Goal: Transaction & Acquisition: Purchase product/service

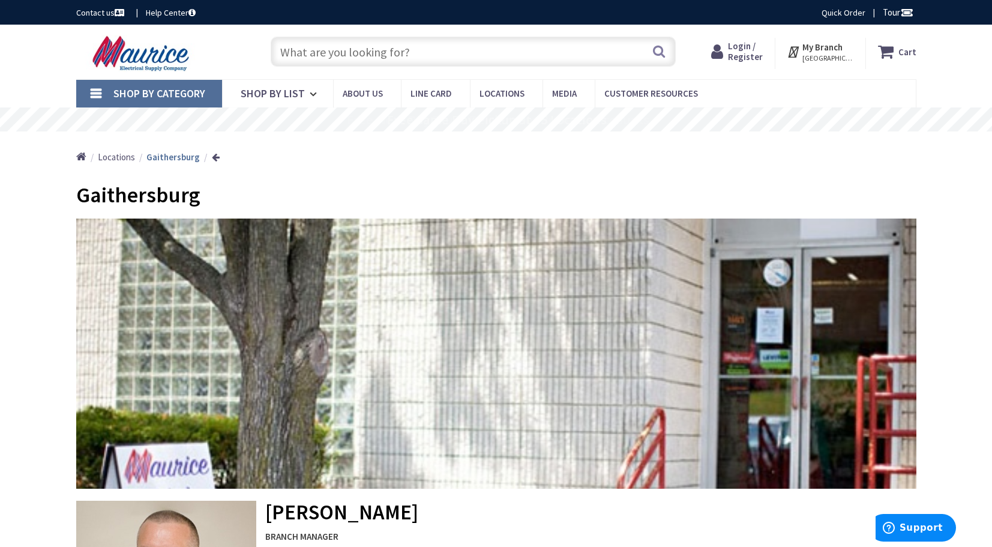
click at [436, 55] on input "text" at bounding box center [473, 52] width 405 height 30
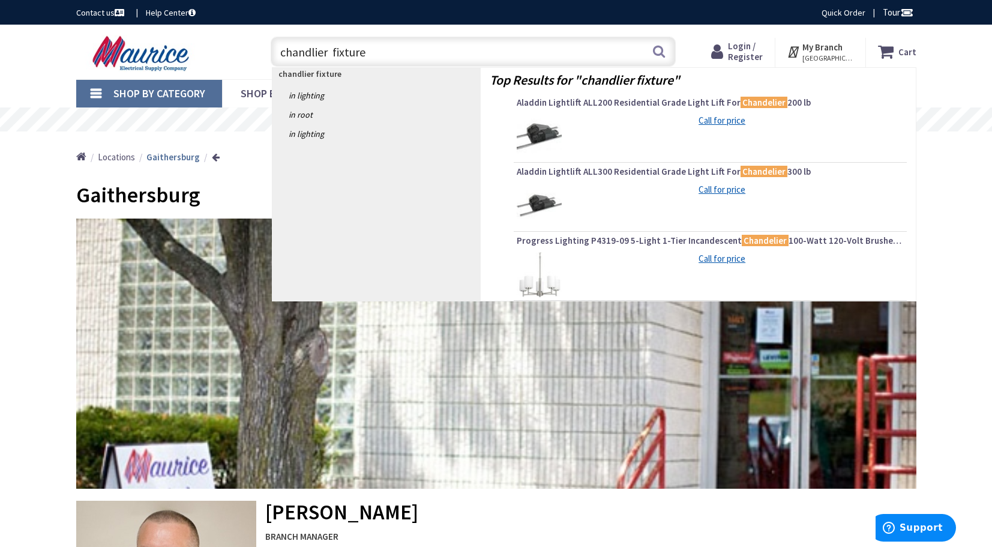
type input "chandlier fixtures"
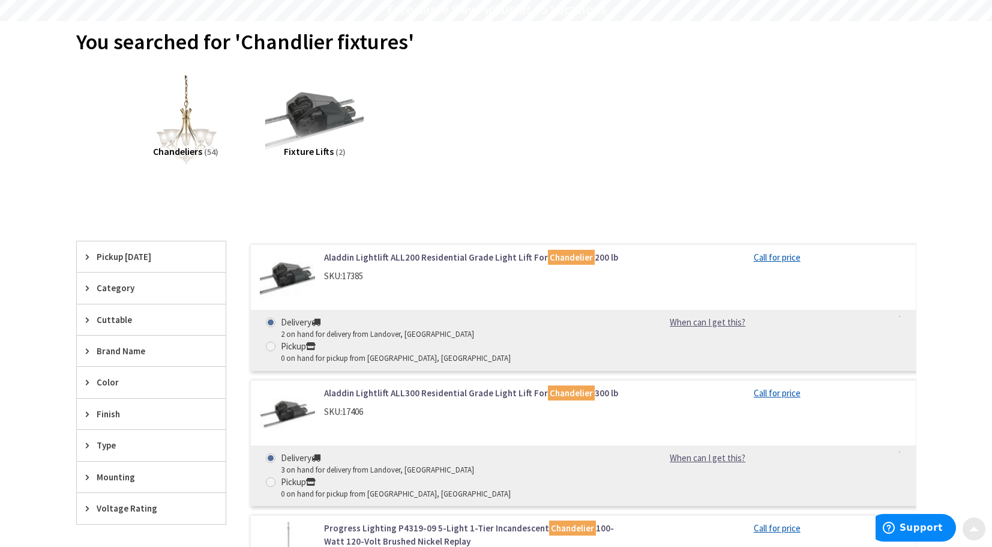
scroll to position [120, 0]
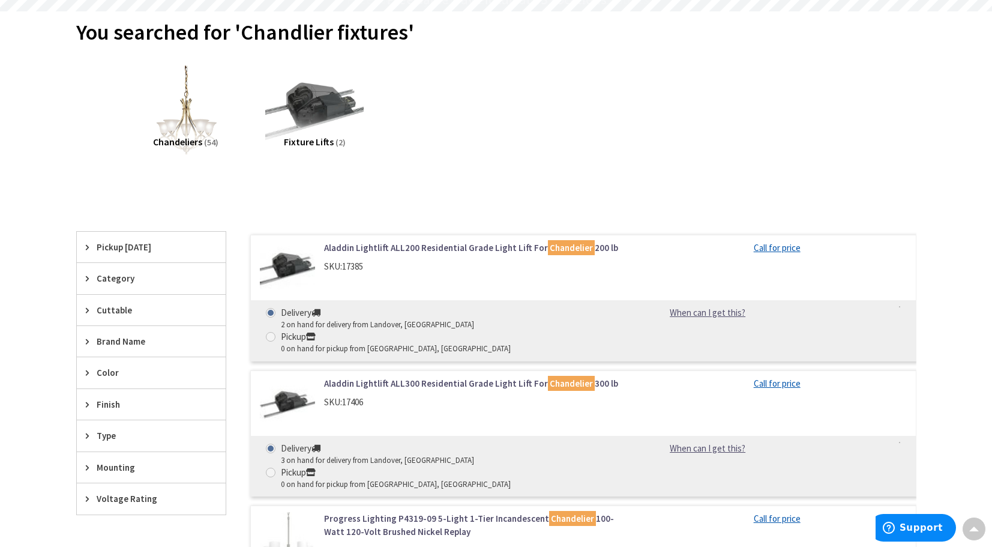
click at [195, 137] on span "Chandeliers" at bounding box center [177, 142] width 49 height 12
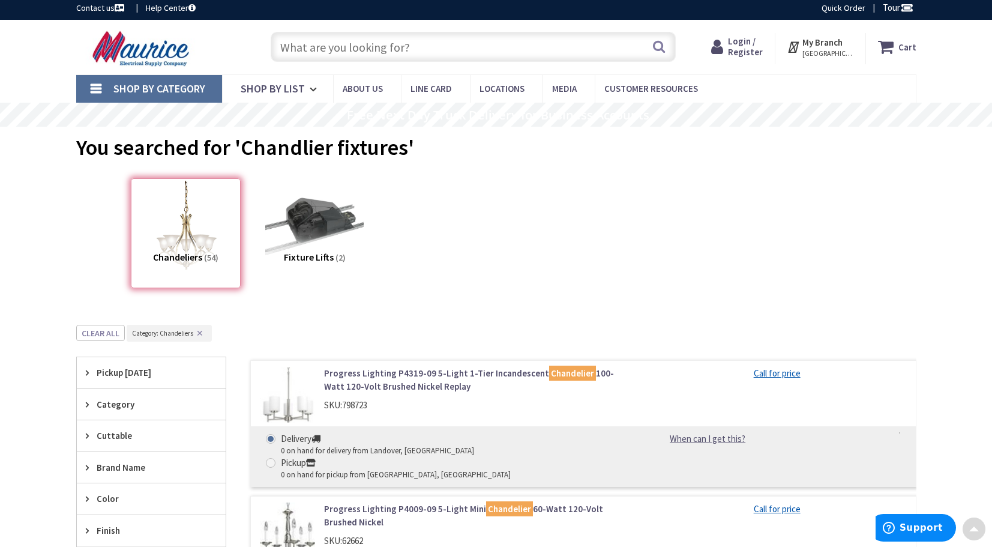
scroll to position [0, 0]
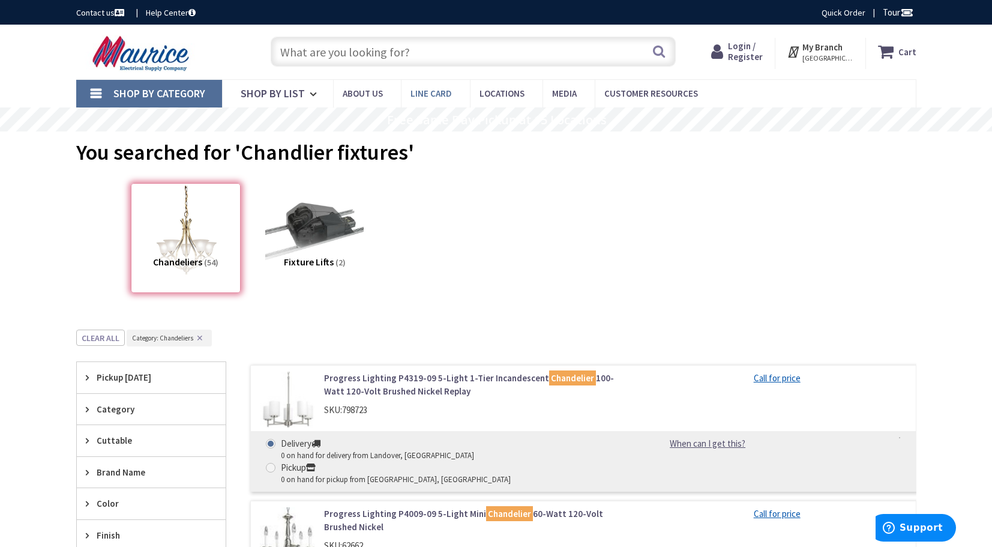
click at [434, 89] on span "Line Card" at bounding box center [430, 93] width 41 height 11
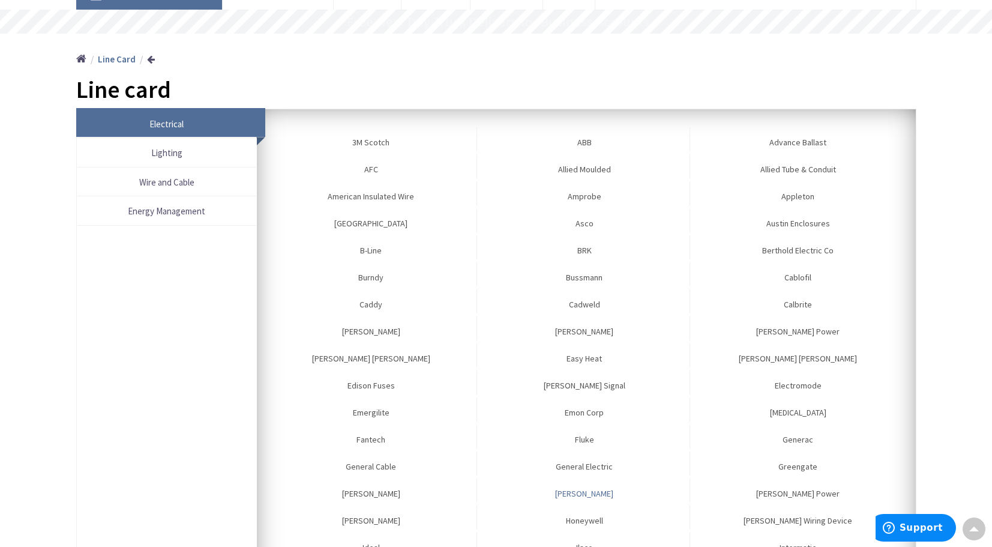
scroll to position [60, 0]
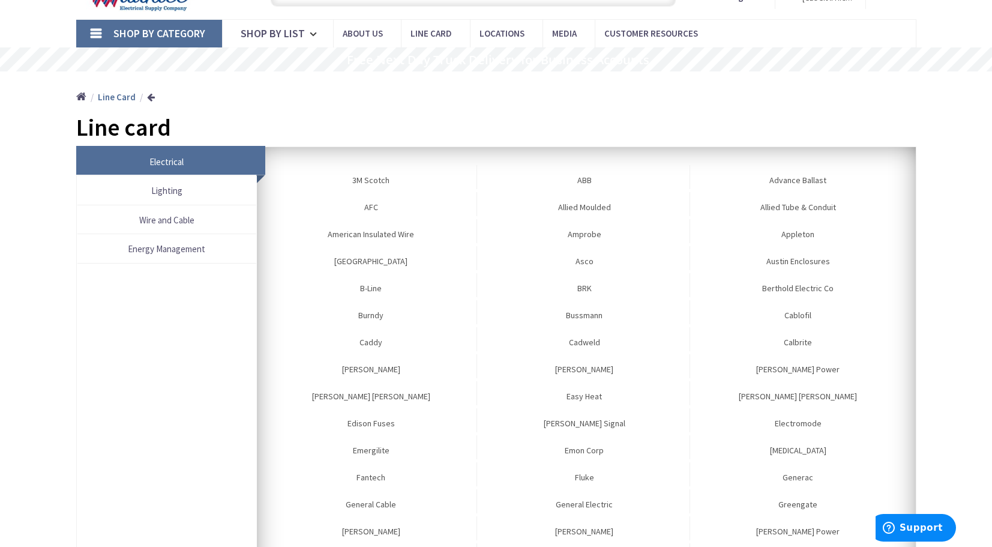
click at [151, 187] on span "Lighting" at bounding box center [166, 190] width 167 height 16
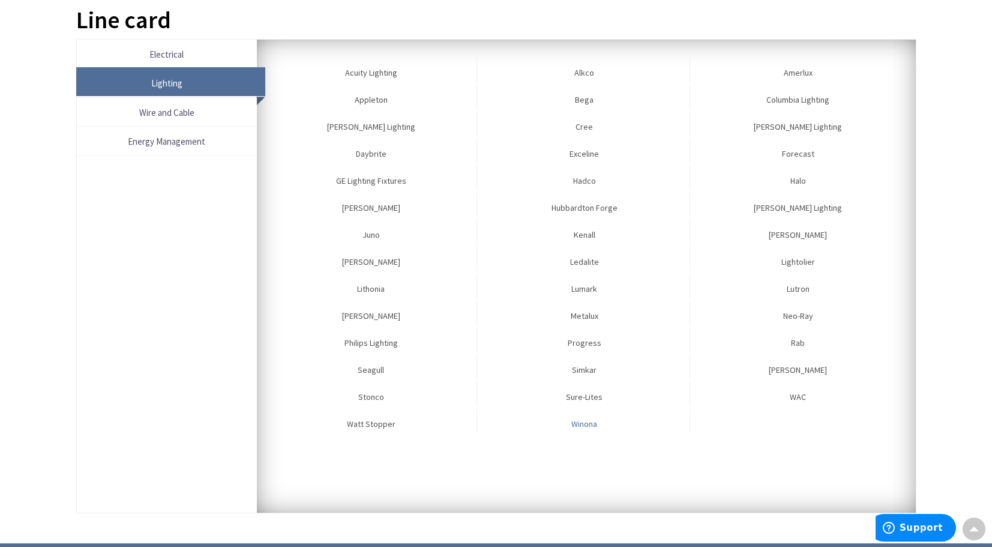
scroll to position [146, 0]
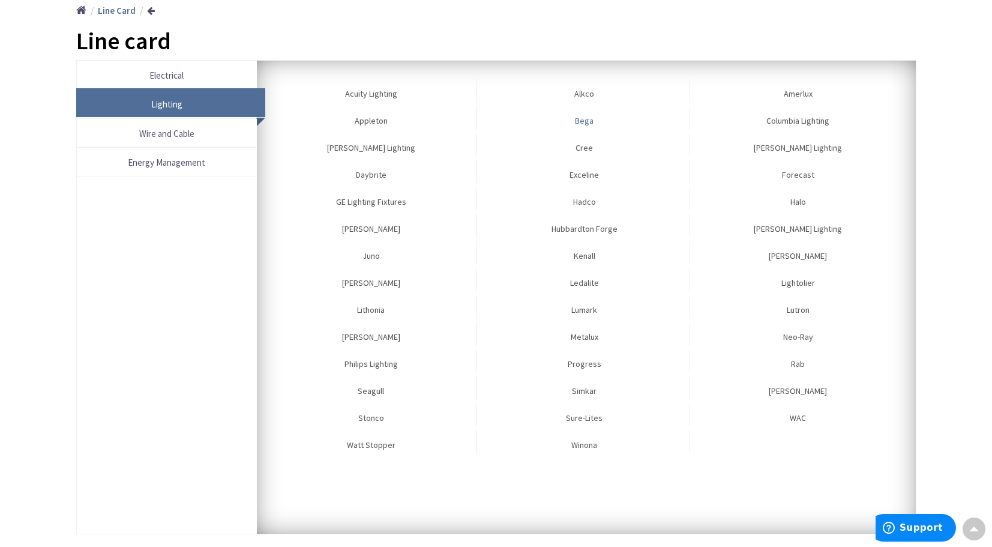
click at [577, 123] on link "Bega" at bounding box center [584, 118] width 211 height 24
